Goal: Information Seeking & Learning: Learn about a topic

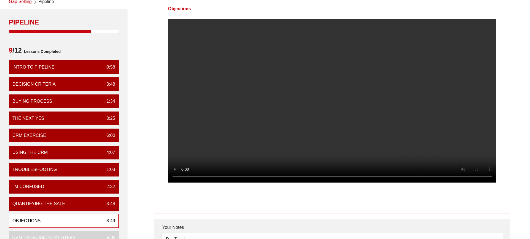
scroll to position [28, 0]
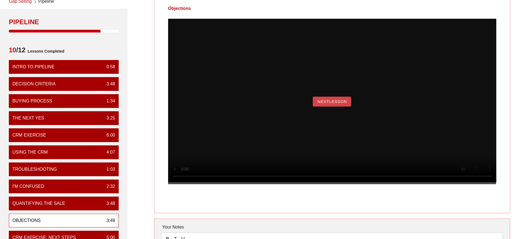
click at [330, 104] on span "NextLesson" at bounding box center [332, 102] width 30 height 4
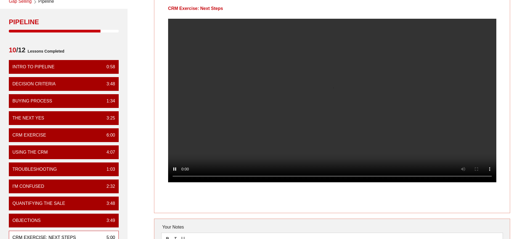
scroll to position [0, 0]
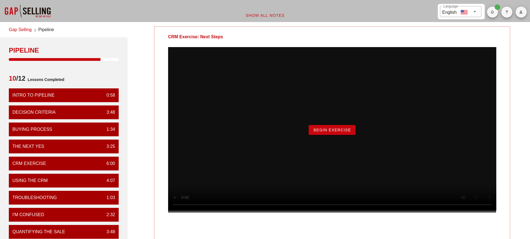
click at [341, 132] on span "Begin Exercise" at bounding box center [332, 130] width 38 height 4
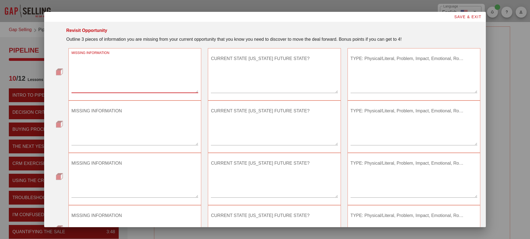
click at [142, 80] on textarea "MISSING INFORMATION" at bounding box center [134, 73] width 127 height 39
type textarea "t"
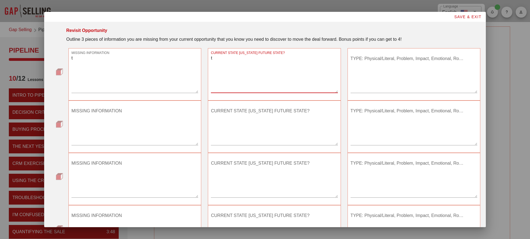
type textarea "t"
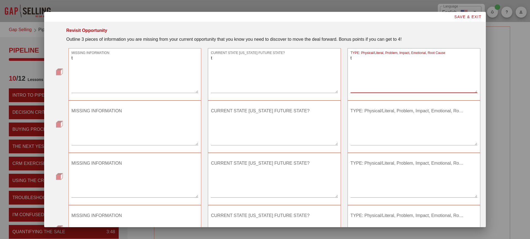
type textarea "t"
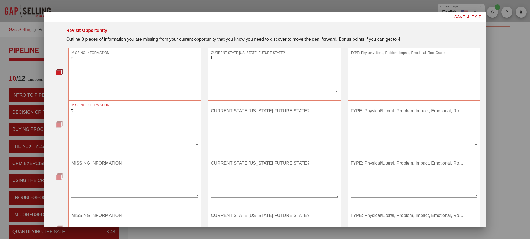
type textarea "t"
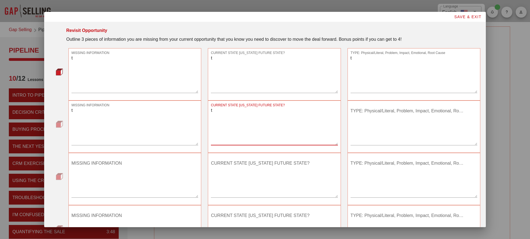
type textarea "t"
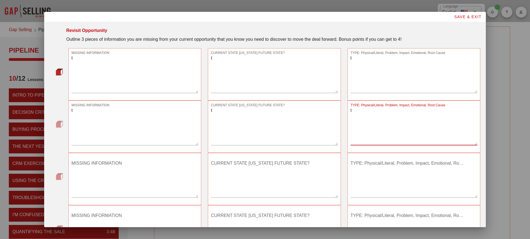
type textarea "t"
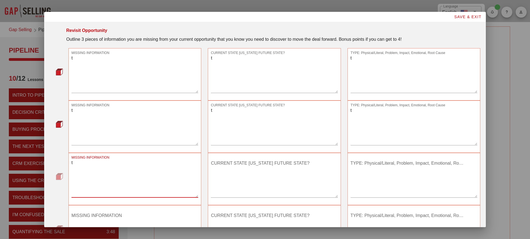
type textarea "t"
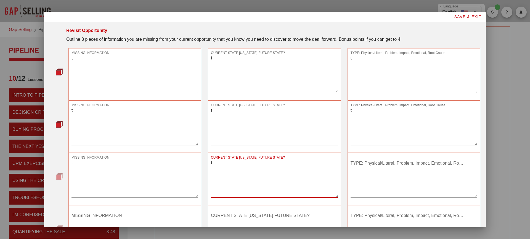
type textarea "t"
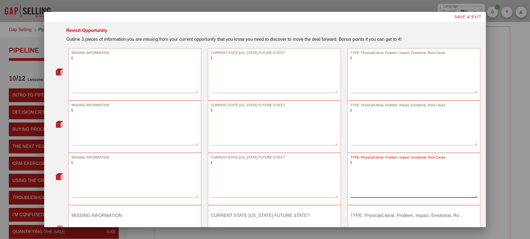
type textarea "t"
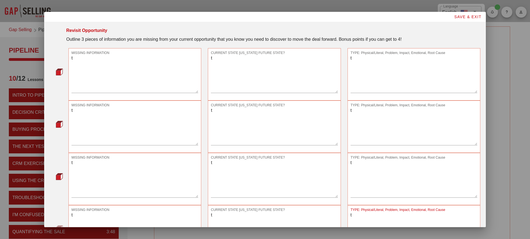
type textarea "t"
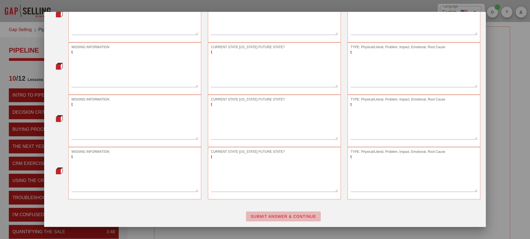
click at [261, 215] on span "SUBMIT ANSWER & CONTINUE" at bounding box center [283, 217] width 66 height 4
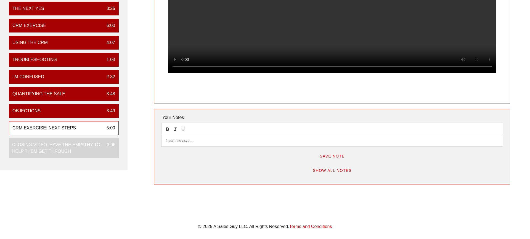
scroll to position [170, 0]
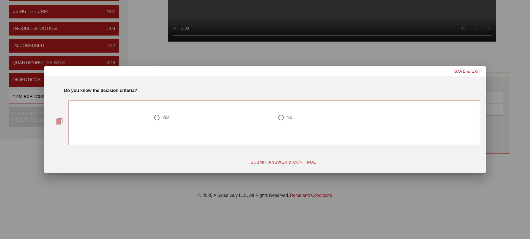
click at [284, 114] on div at bounding box center [280, 117] width 9 height 9
radio input "true"
click at [283, 160] on span "SUBMIT ANSWER & CONTINUE" at bounding box center [283, 162] width 66 height 4
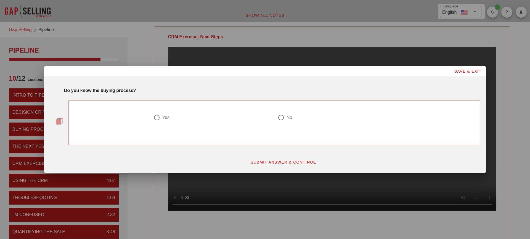
click at [284, 123] on div at bounding box center [336, 124] width 118 height 7
click at [282, 119] on div at bounding box center [280, 117] width 9 height 9
radio input "true"
click at [285, 170] on div "SUBMIT ANSWER & CONTINUE" at bounding box center [283, 162] width 401 height 17
click at [283, 164] on span "SUBMIT ANSWER & CONTINUE" at bounding box center [283, 162] width 66 height 4
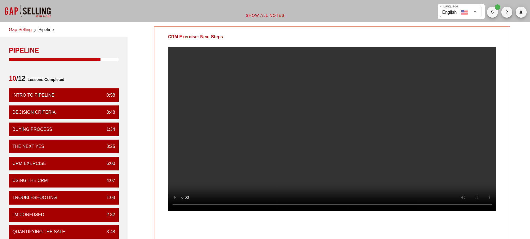
click at [512, 202] on div "CRM Exercise: Next Steps Your Notes Save Note Show All Notes" at bounding box center [332, 174] width 402 height 303
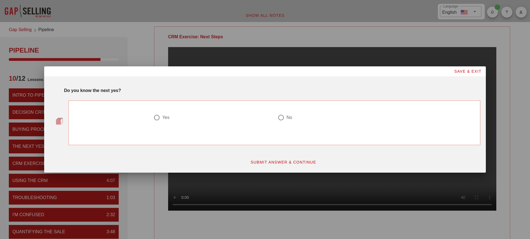
click at [286, 119] on div "No" at bounding box center [333, 117] width 113 height 7
radio input "true"
click at [285, 161] on span "SUBMIT ANSWER & CONTINUE" at bounding box center [283, 162] width 66 height 4
click at [287, 119] on div "No" at bounding box center [289, 118] width 6 height 6
radio input "true"
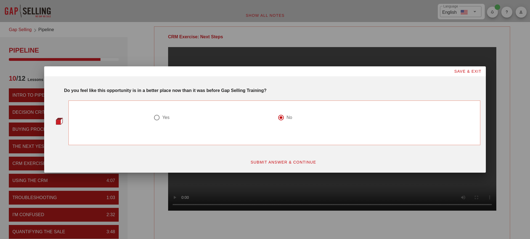
click at [305, 163] on span "SUBMIT ANSWER & CONTINUE" at bounding box center [283, 162] width 66 height 4
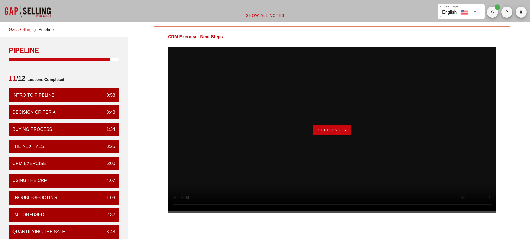
click at [339, 135] on button "NextLesson" at bounding box center [332, 130] width 39 height 10
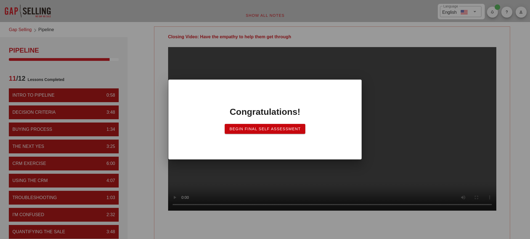
click at [286, 132] on button "Begin Final Self Assessment" at bounding box center [265, 129] width 80 height 10
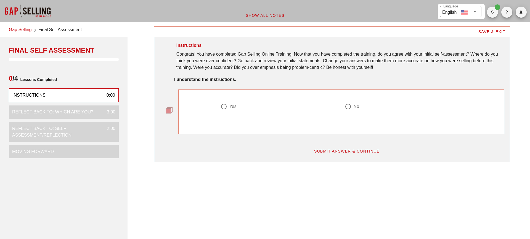
click at [20, 29] on link "Gap Selling" at bounding box center [20, 29] width 23 height 7
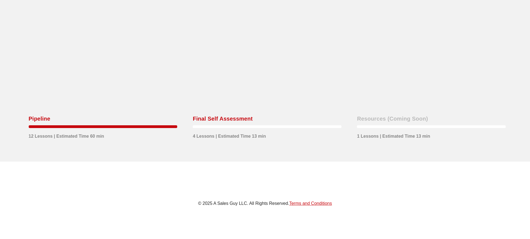
scroll to position [415, 0]
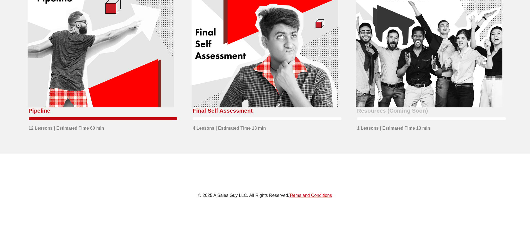
click at [404, 86] on div at bounding box center [429, 46] width 146 height 124
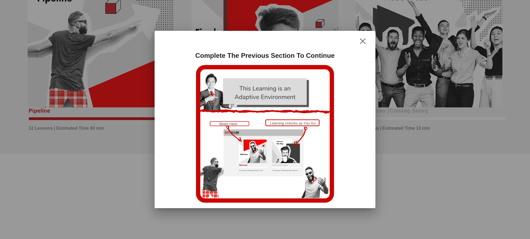
click at [362, 41] on icon "button" at bounding box center [362, 41] width 7 height 7
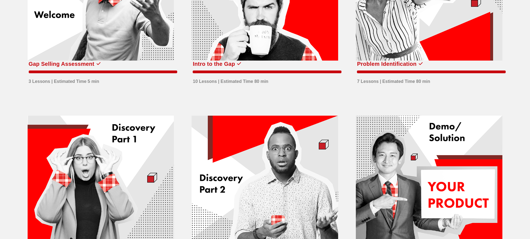
scroll to position [0, 0]
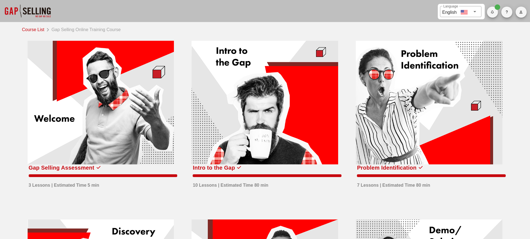
click at [36, 29] on link "Course List" at bounding box center [34, 29] width 25 height 8
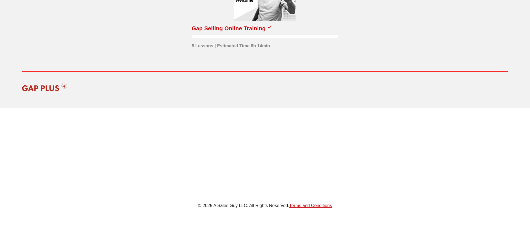
scroll to position [84, 0]
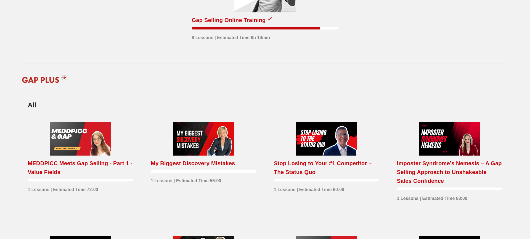
click at [65, 78] on img at bounding box center [44, 79] width 53 height 17
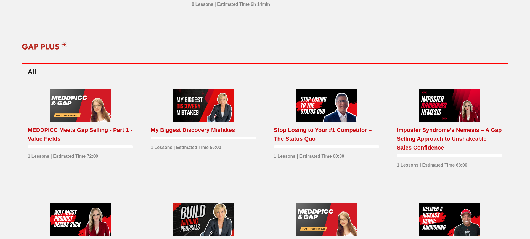
scroll to position [0, 0]
